Goal: Check status: Check status

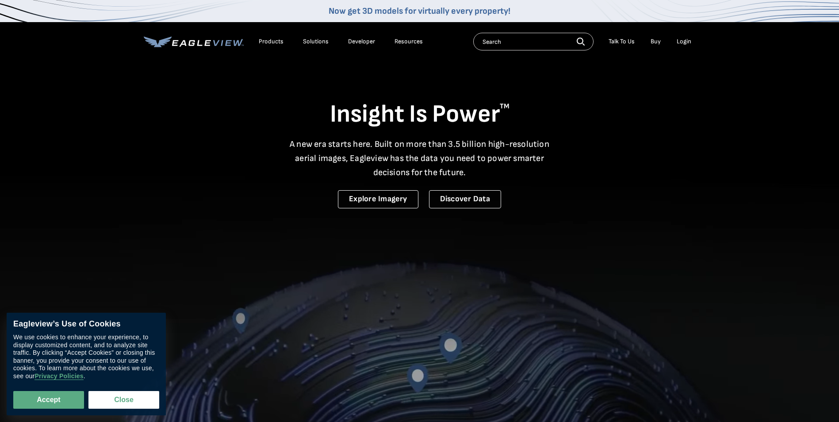
click at [679, 42] on div "Login" at bounding box center [683, 42] width 15 height 8
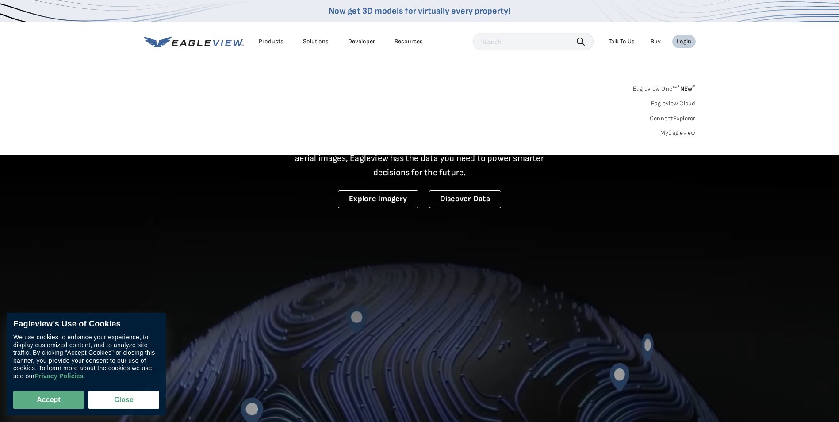
click at [659, 86] on link "Eagleview One™ * NEW *" at bounding box center [664, 87] width 63 height 10
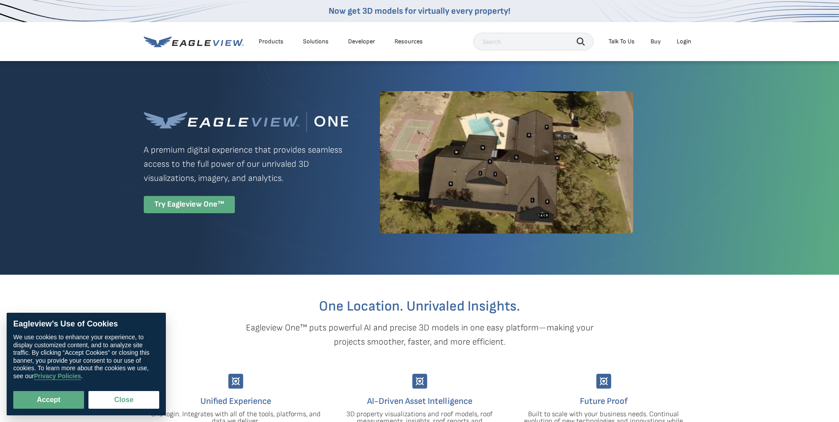
click at [219, 200] on div "Try Eagleview One™" at bounding box center [189, 204] width 91 height 17
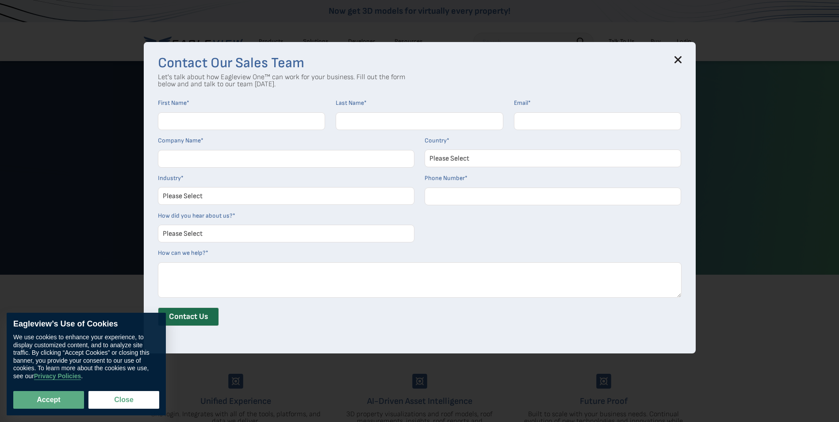
click at [678, 58] on icon at bounding box center [678, 60] width 6 height 6
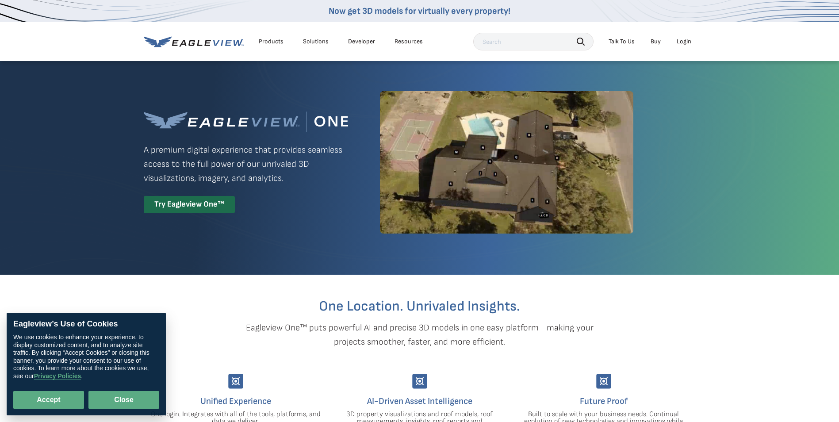
click at [125, 399] on button "Close" at bounding box center [123, 400] width 71 height 18
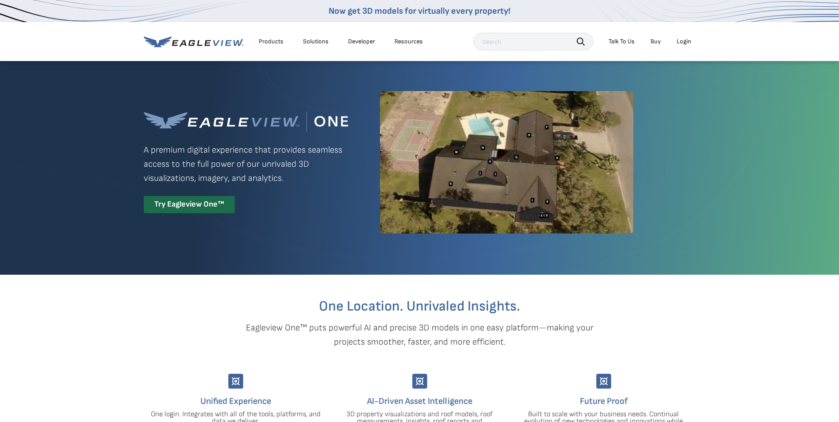
click at [274, 44] on div "Products" at bounding box center [271, 42] width 25 height 8
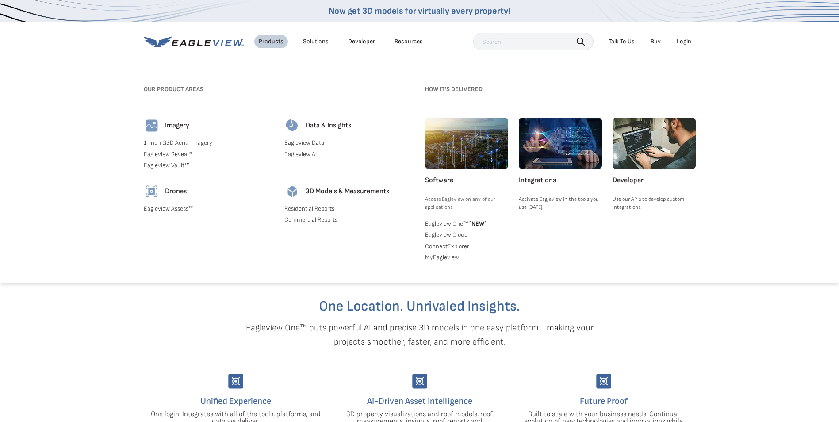
click at [94, 274] on div "Search Products Our Product Areas Imagery 1-Inch GSD Aerial Imagery *" at bounding box center [419, 177] width 839 height 211
click at [676, 39] on li "Login" at bounding box center [683, 41] width 23 height 13
click at [680, 42] on div "Login" at bounding box center [683, 42] width 15 height 8
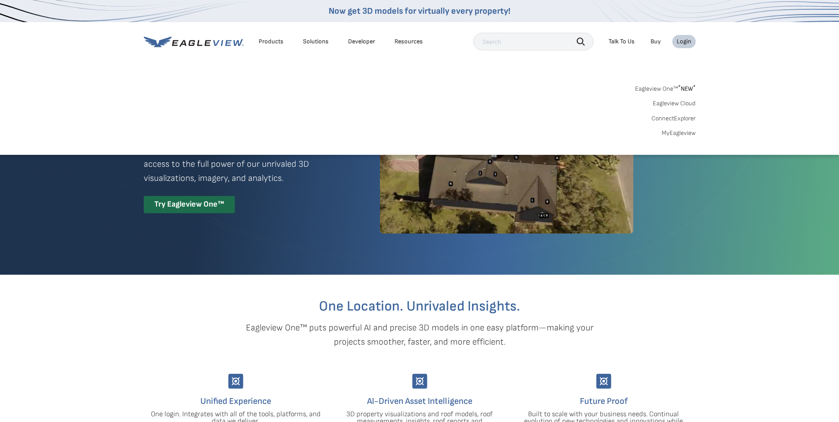
click at [676, 90] on link "Eagleview One™ * NEW *" at bounding box center [665, 87] width 61 height 10
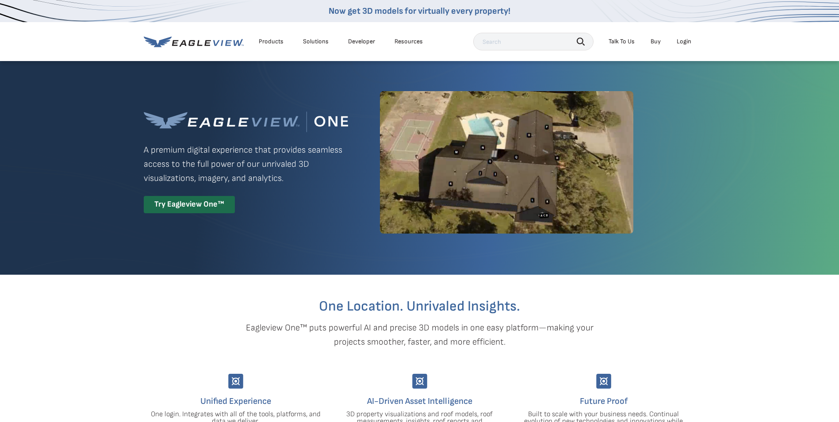
click at [689, 42] on div "Login" at bounding box center [683, 42] width 15 height 8
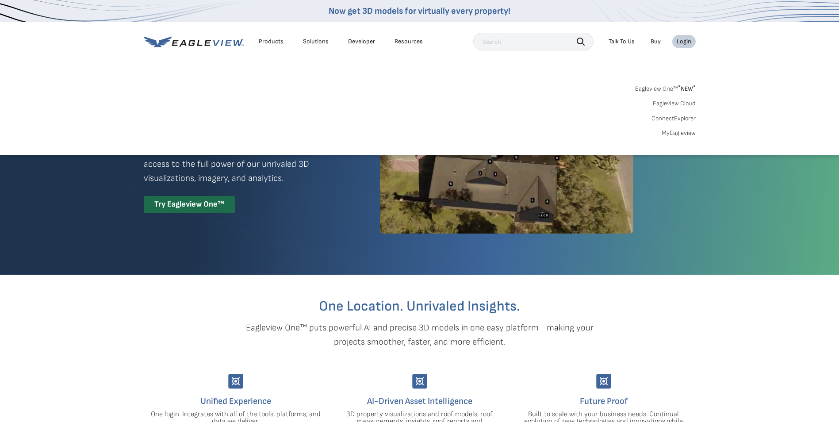
click at [682, 87] on span "* NEW *" at bounding box center [687, 89] width 18 height 8
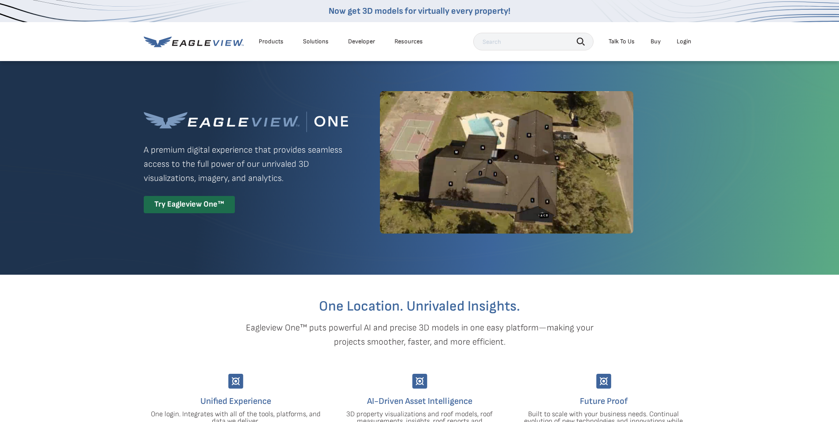
click at [675, 39] on li "Login" at bounding box center [683, 41] width 23 height 13
click at [679, 40] on div "Login" at bounding box center [683, 42] width 15 height 8
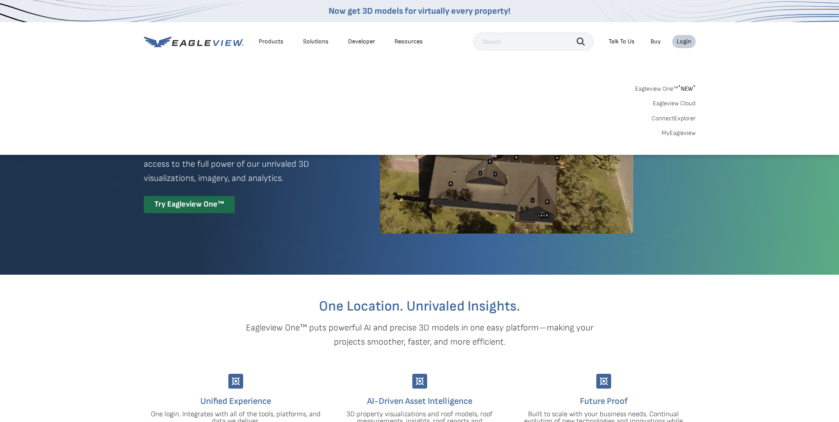
click at [670, 86] on link "Eagleview One™ * NEW *" at bounding box center [665, 87] width 61 height 10
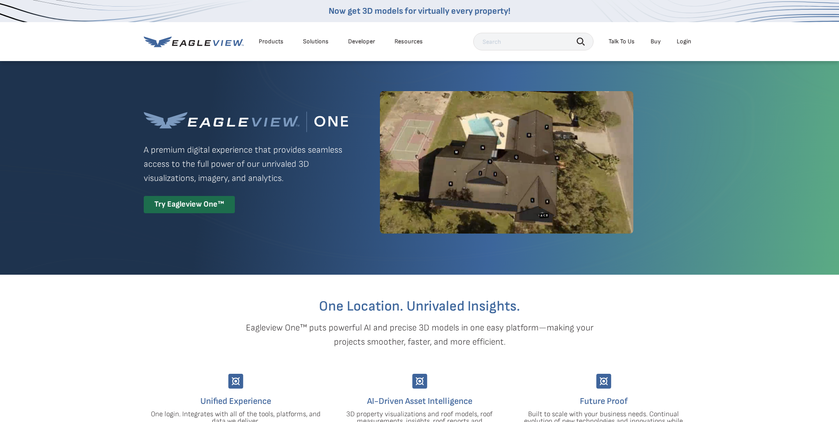
click at [678, 44] on div "Login" at bounding box center [683, 42] width 15 height 8
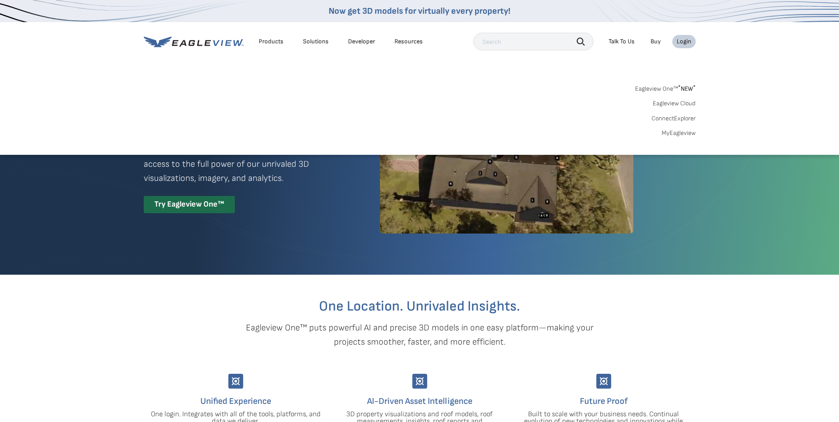
click at [673, 105] on link "Eagleview Cloud" at bounding box center [674, 103] width 43 height 8
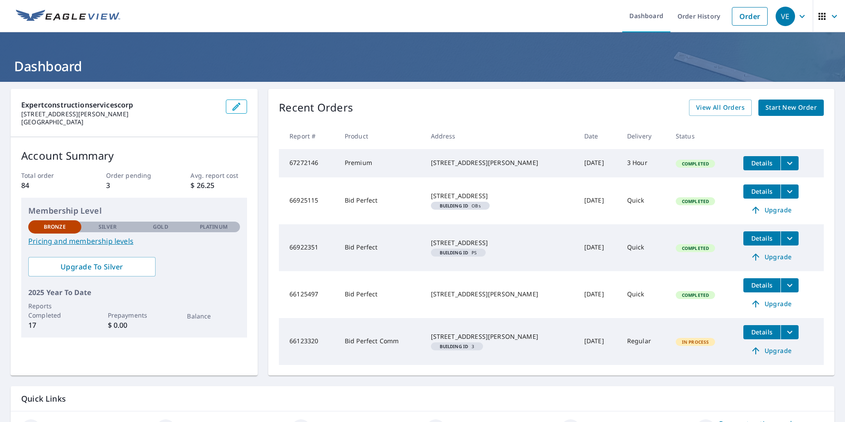
click at [749, 163] on span "Details" at bounding box center [762, 163] width 27 height 8
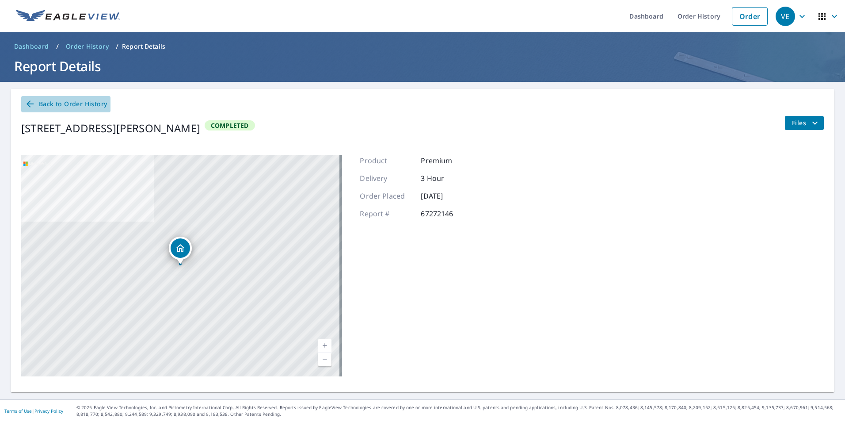
click at [35, 104] on span "Back to Order History" at bounding box center [66, 104] width 82 height 11
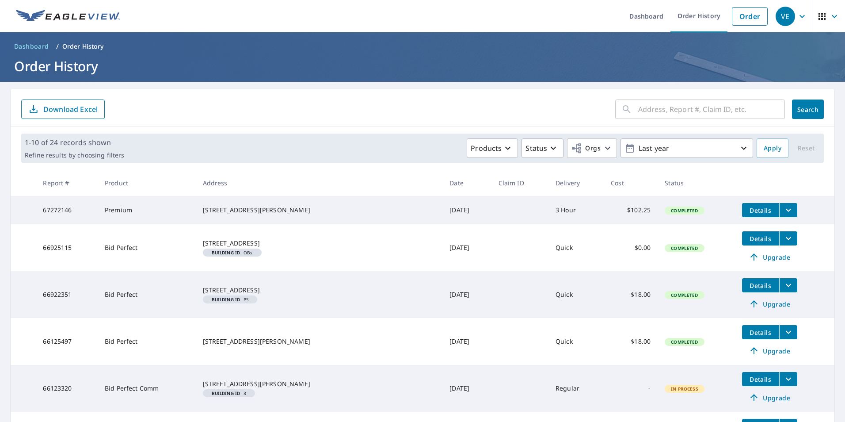
click at [783, 205] on icon "filesDropdownBtn-67272146" at bounding box center [788, 210] width 11 height 11
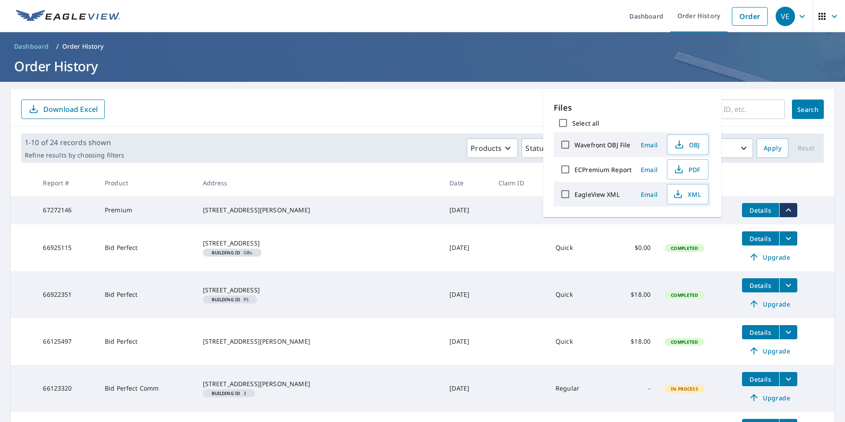
click at [792, 191] on th at bounding box center [784, 183] width 99 height 26
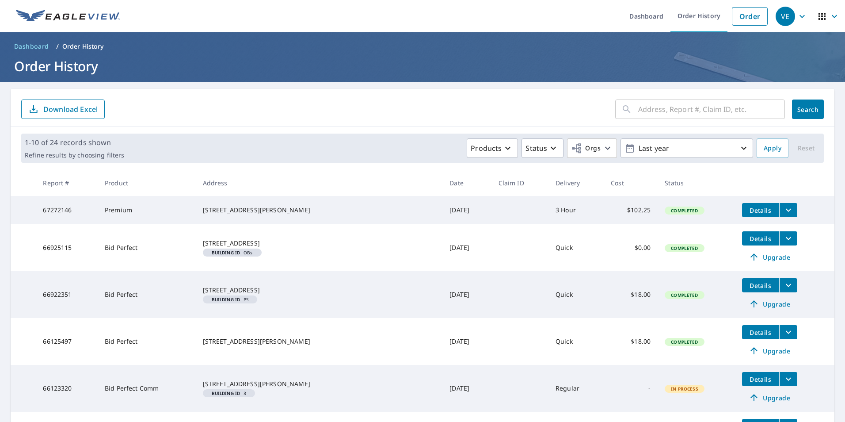
click at [748, 212] on span "Details" at bounding box center [761, 210] width 27 height 8
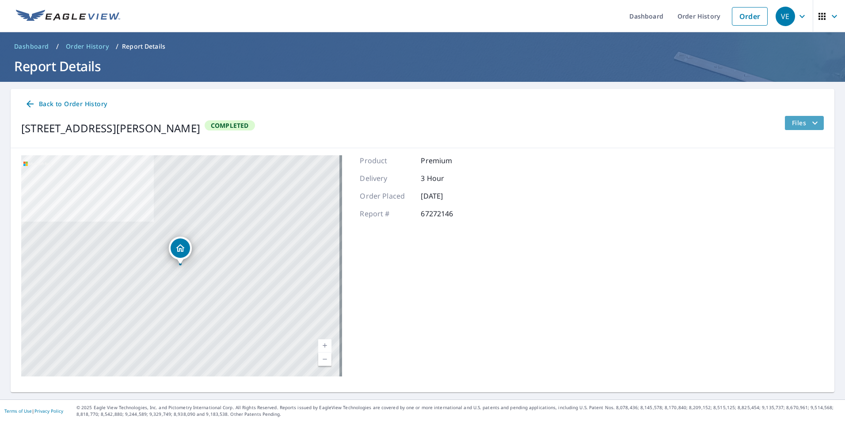
click at [785, 128] on button "Files" at bounding box center [804, 123] width 39 height 14
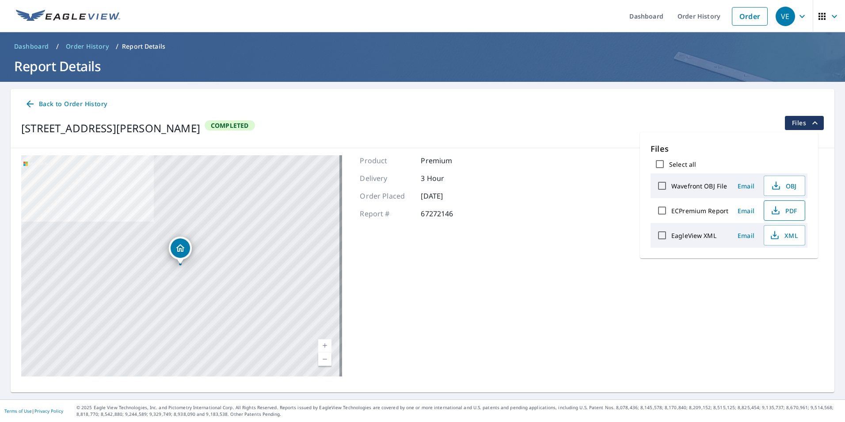
click at [783, 214] on span "PDF" at bounding box center [784, 210] width 28 height 11
